Goal: Navigation & Orientation: Find specific page/section

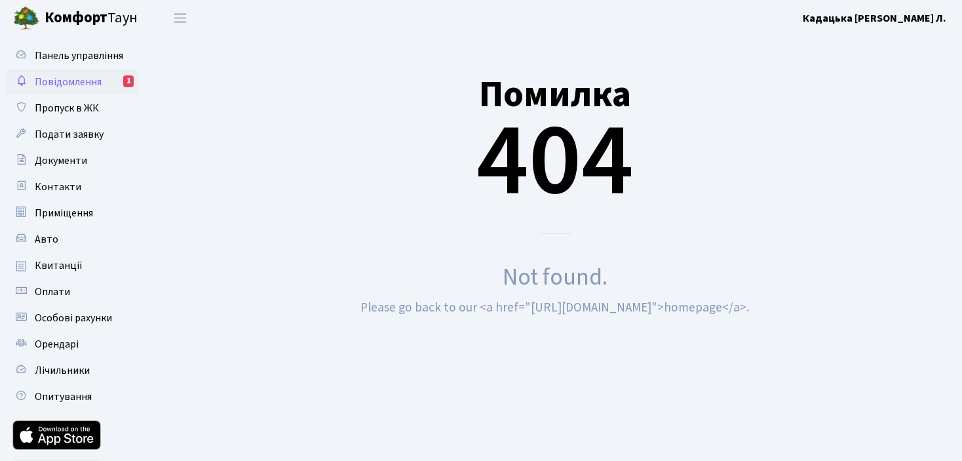
click at [96, 81] on span "Повідомлення" at bounding box center [68, 82] width 67 height 14
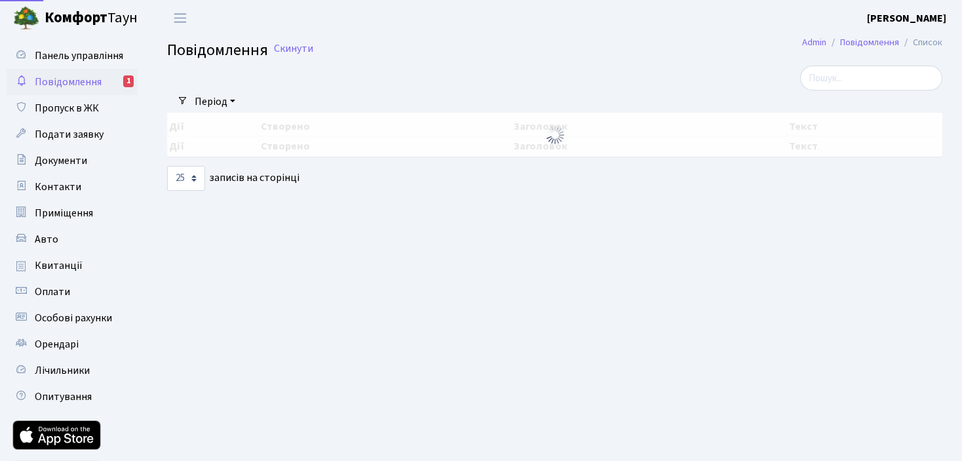
select select "25"
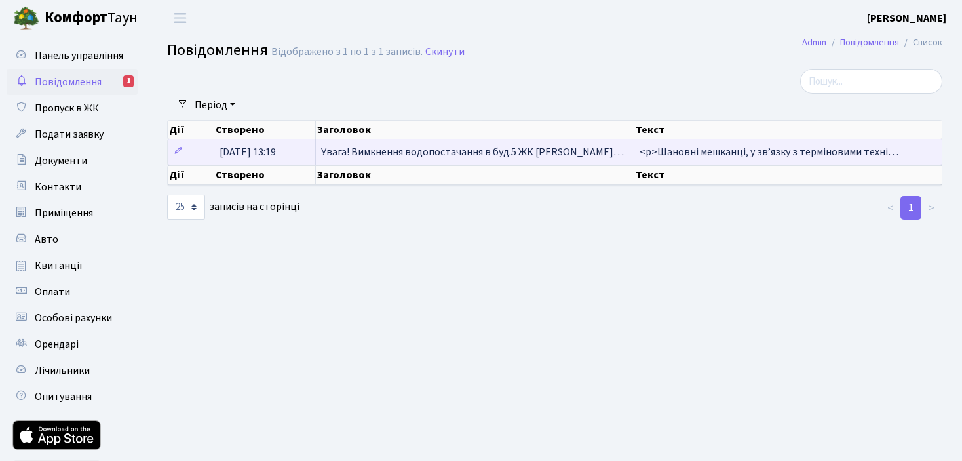
click at [439, 153] on span "Увага! Вимкнення водопостачання в буд.5 ЖК [PERSON_NAME]…" at bounding box center [472, 152] width 303 height 14
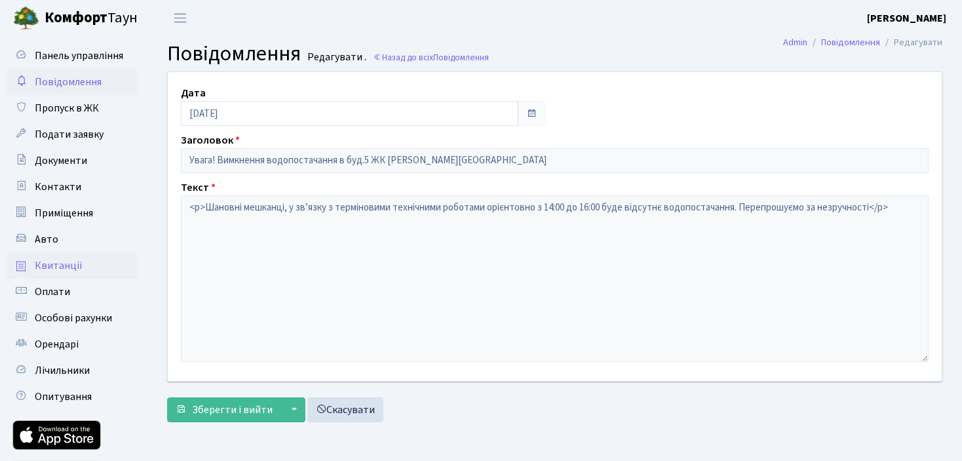
click at [66, 263] on span "Квитанції" at bounding box center [59, 265] width 48 height 14
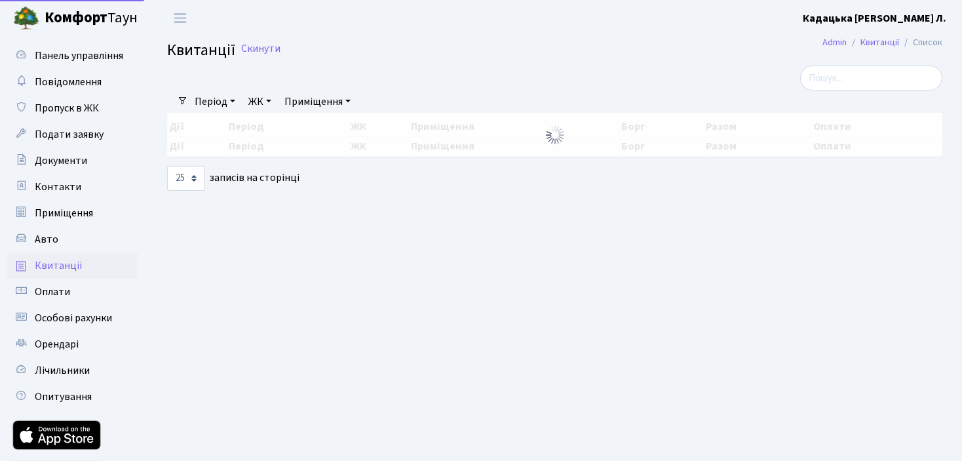
select select "25"
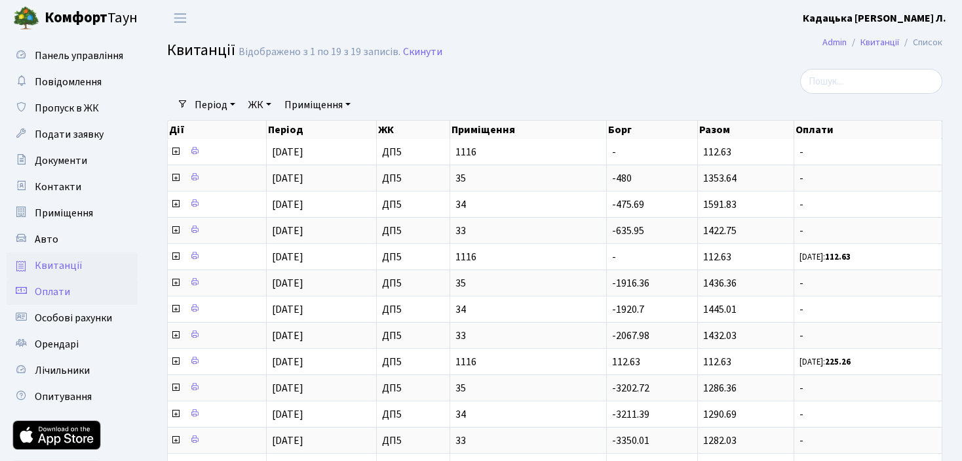
click at [59, 293] on span "Оплати" at bounding box center [52, 291] width 35 height 14
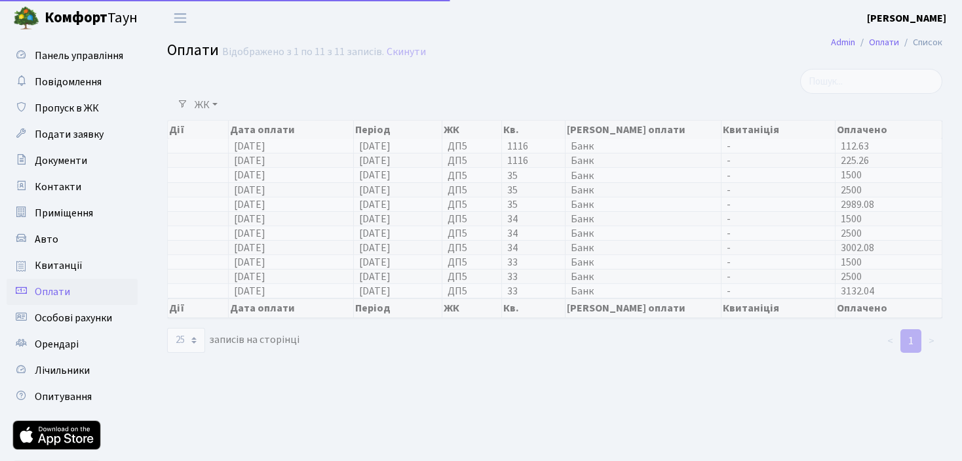
select select "25"
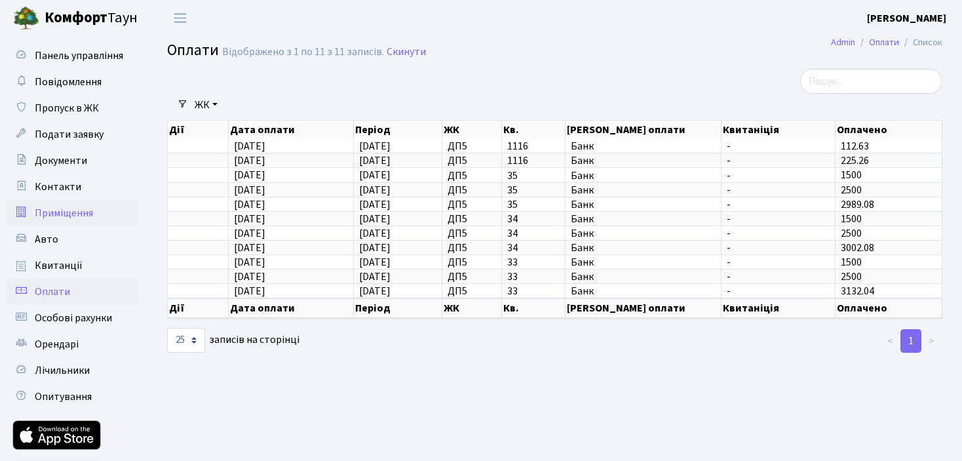
click at [71, 211] on span "Приміщення" at bounding box center [64, 213] width 58 height 14
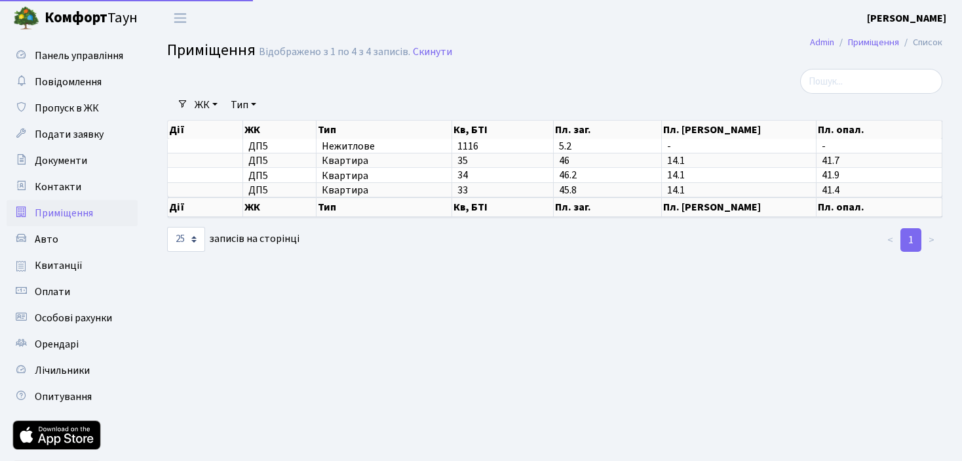
select select "25"
click at [61, 183] on span "Контакти" at bounding box center [58, 187] width 47 height 14
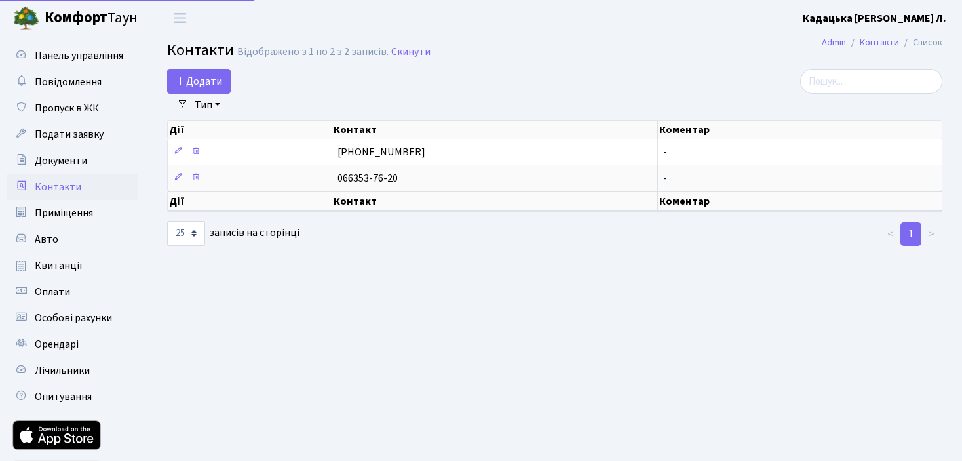
select select "25"
click at [72, 315] on span "Особові рахунки" at bounding box center [73, 318] width 77 height 14
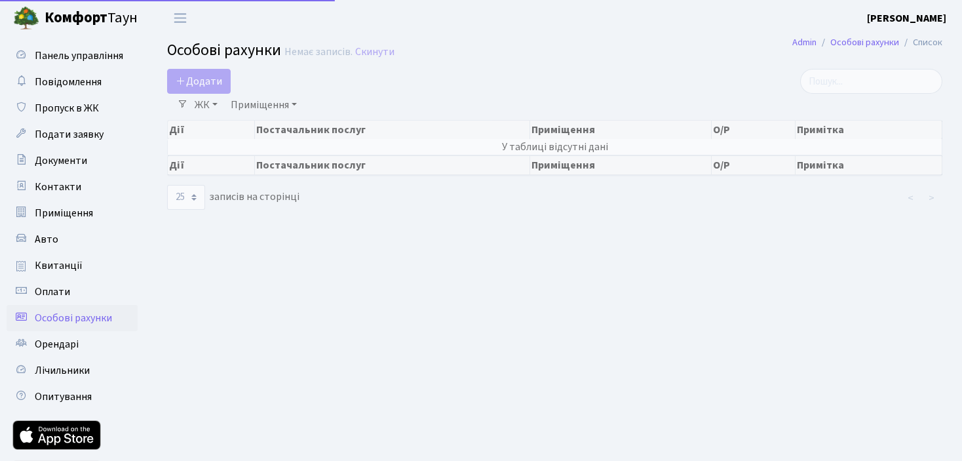
select select "25"
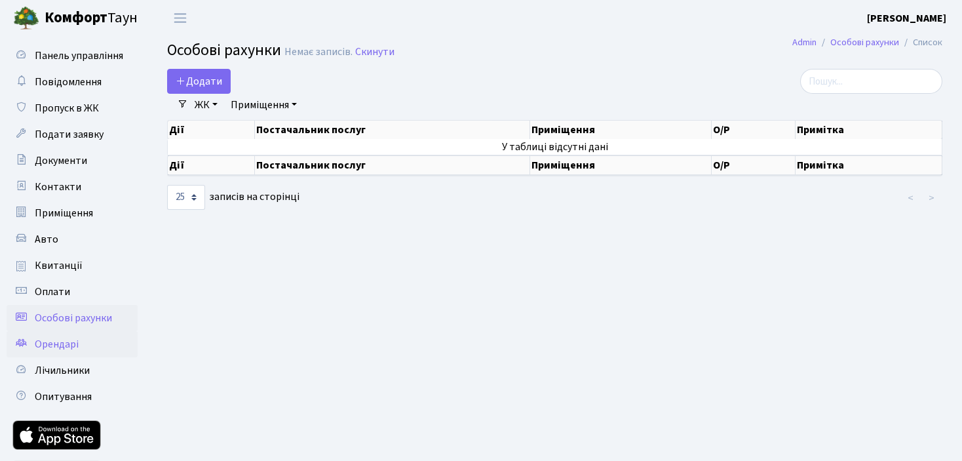
scroll to position [66, 0]
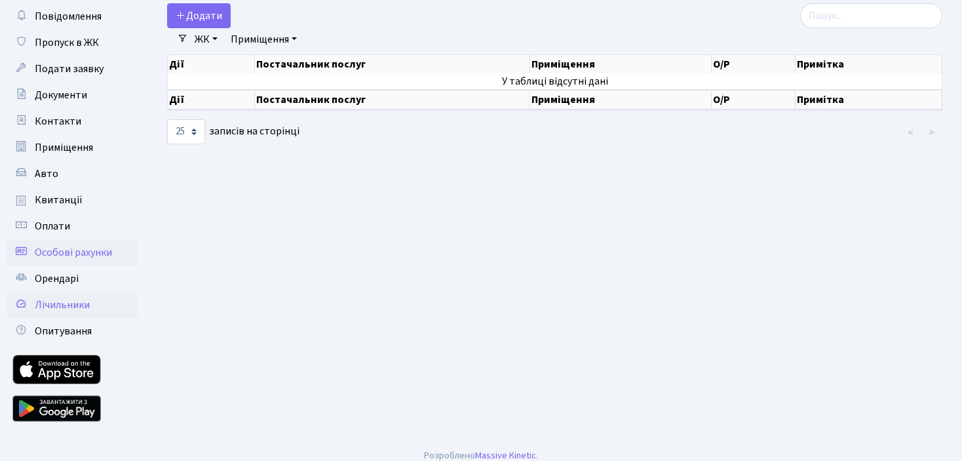
click at [72, 299] on span "Лічильники" at bounding box center [62, 304] width 55 height 14
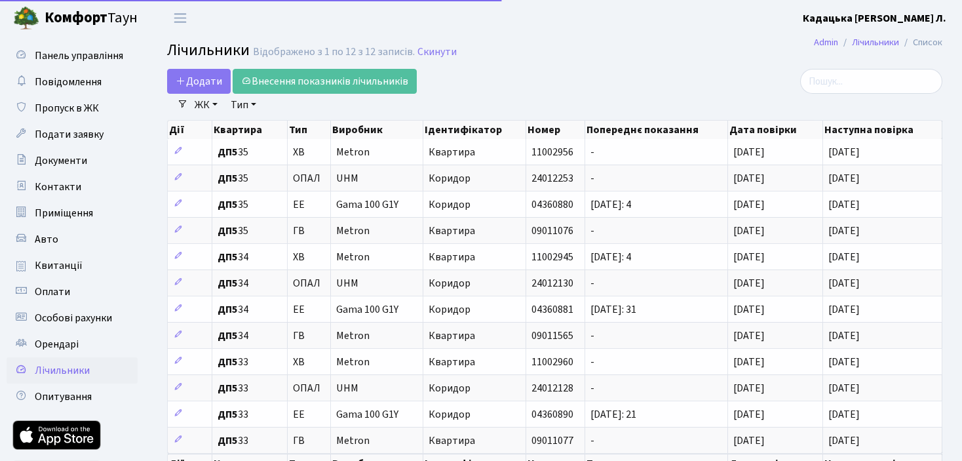
select select "25"
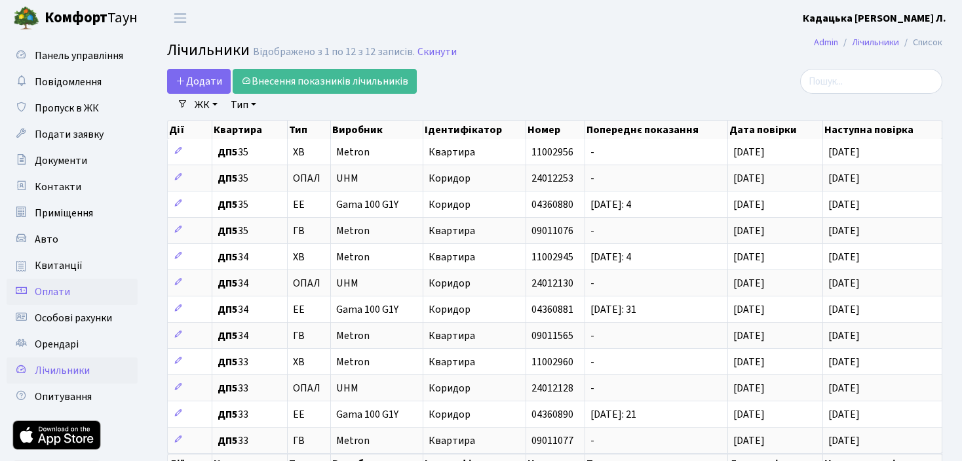
click at [60, 297] on span "Оплати" at bounding box center [52, 291] width 35 height 14
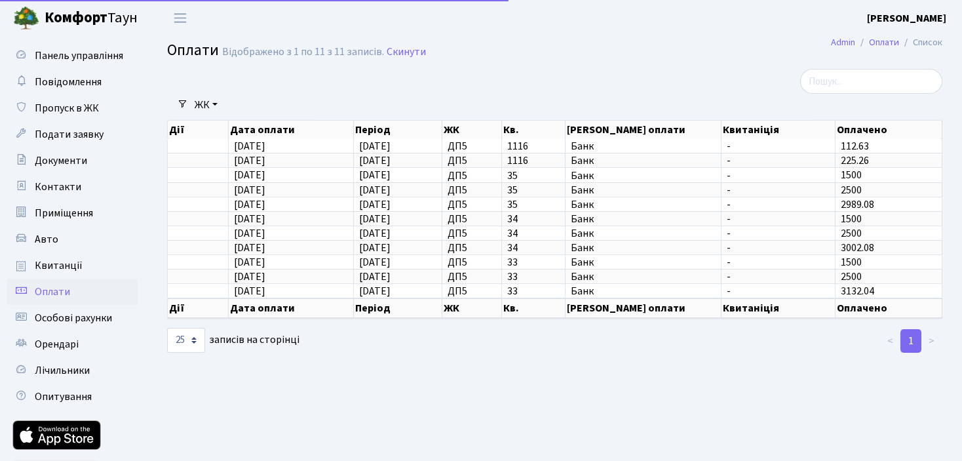
select select "25"
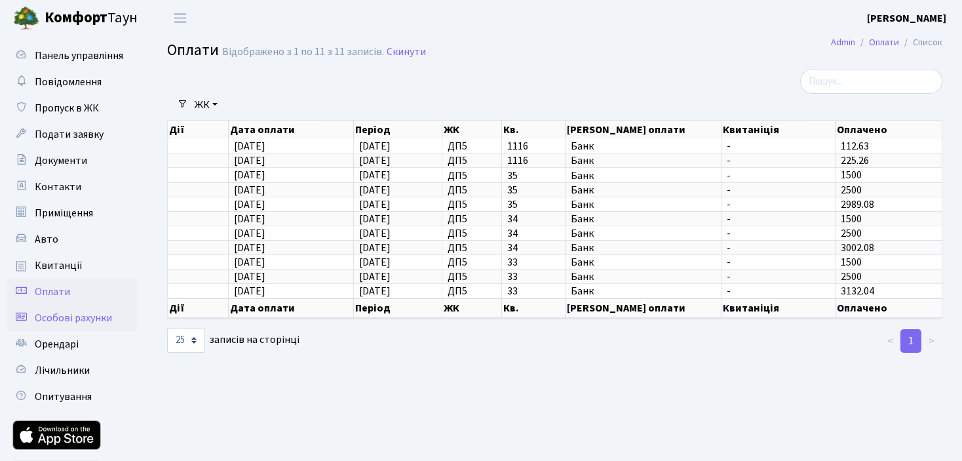
click at [62, 316] on span "Особові рахунки" at bounding box center [73, 318] width 77 height 14
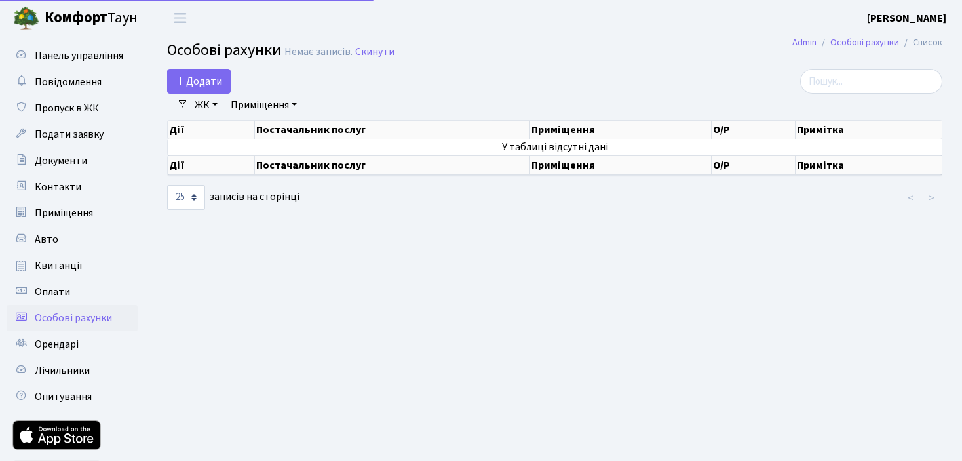
select select "25"
click at [73, 259] on span "Квитанції" at bounding box center [59, 265] width 48 height 14
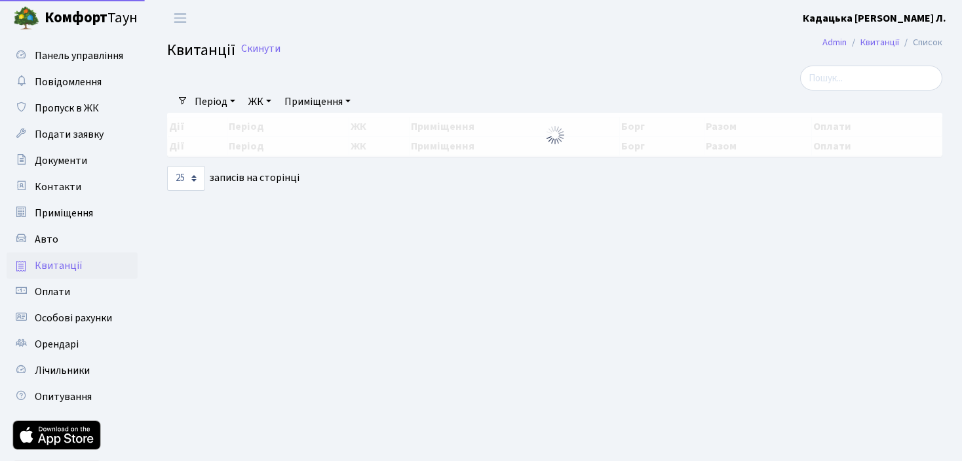
select select "25"
